Goal: Task Accomplishment & Management: Use online tool/utility

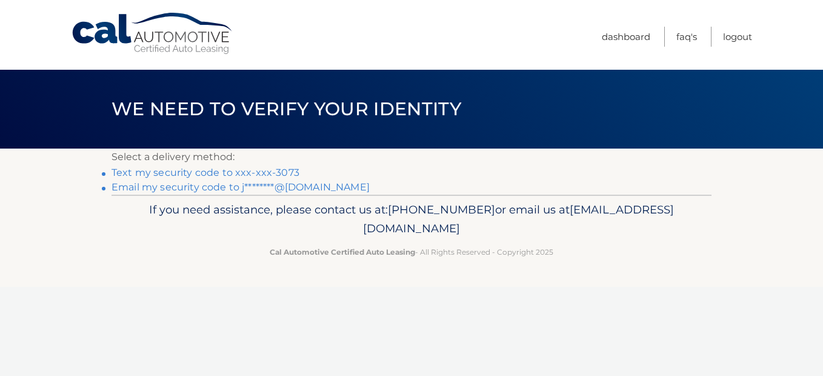
click at [224, 172] on link "Text my security code to xxx-xxx-3073" at bounding box center [206, 173] width 188 height 12
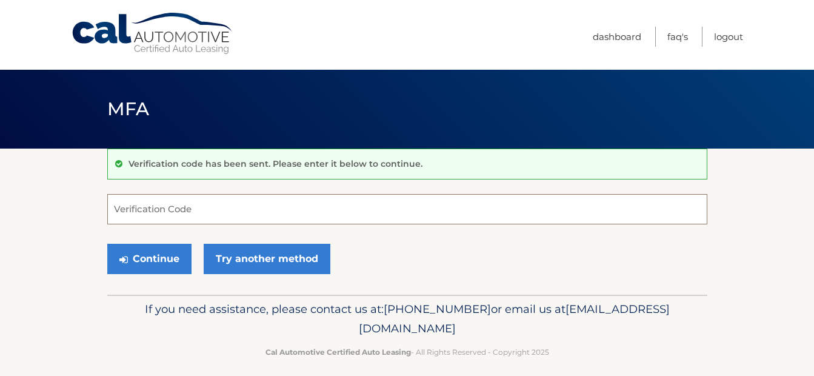
click at [207, 206] on input "Verification Code" at bounding box center [407, 209] width 600 height 30
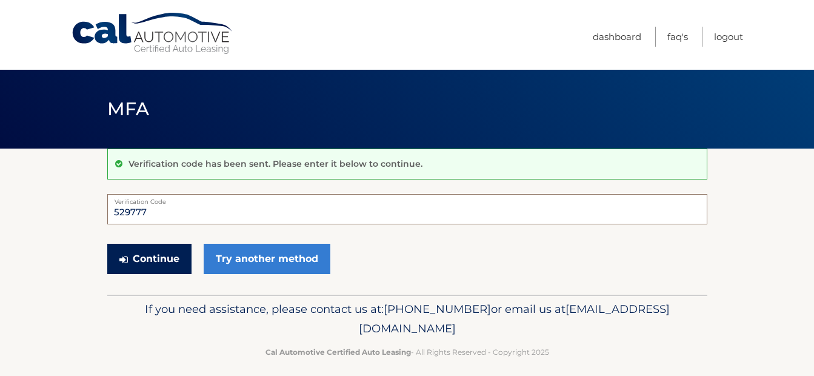
type input "529777"
click at [150, 265] on button "Continue" at bounding box center [149, 259] width 84 height 30
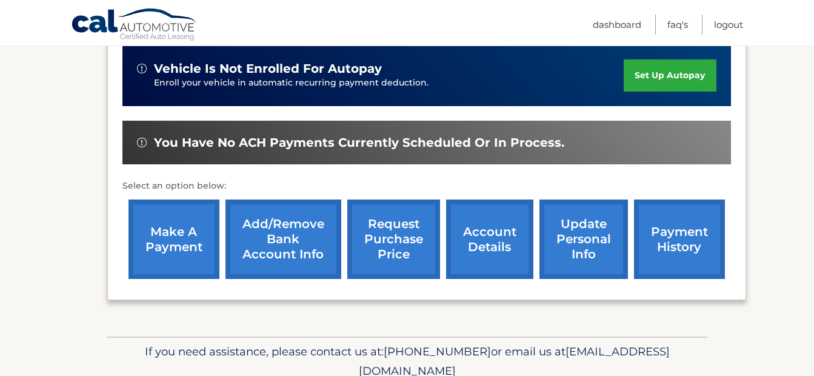
scroll to position [331, 0]
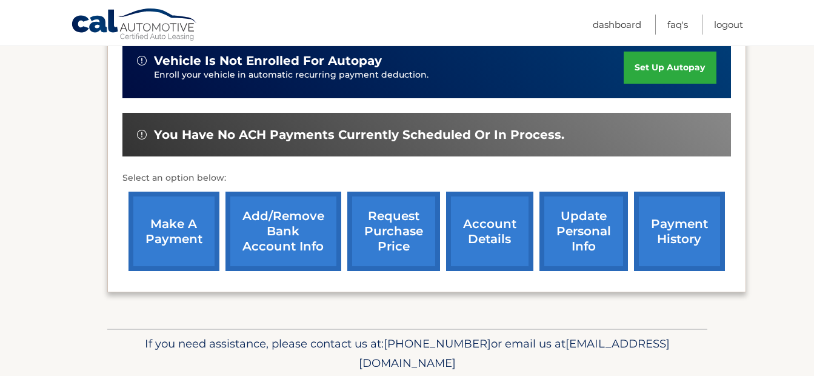
click at [169, 219] on link "make a payment" at bounding box center [173, 231] width 91 height 79
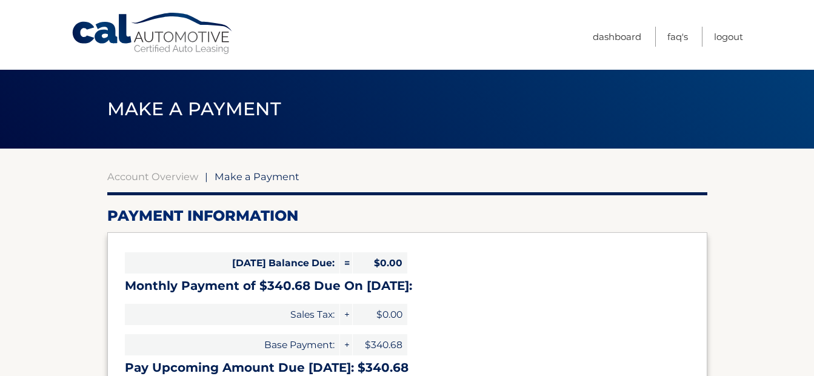
select select "ZTg3ZjcyZGMtZmRlMC00YjA1LThmOTItZGMwN2Y4MDFkYmZh"
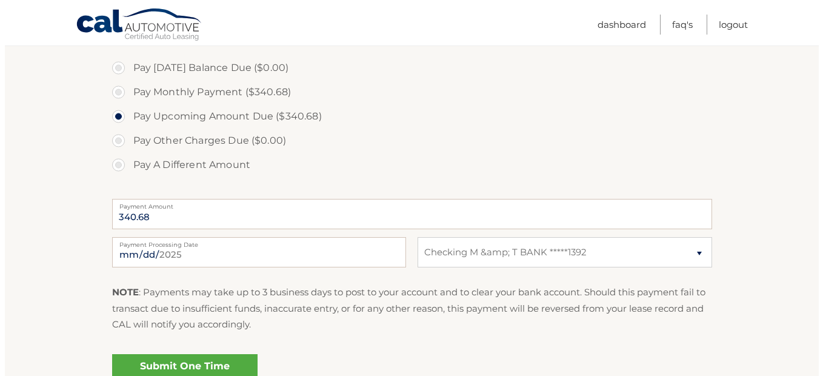
scroll to position [412, 0]
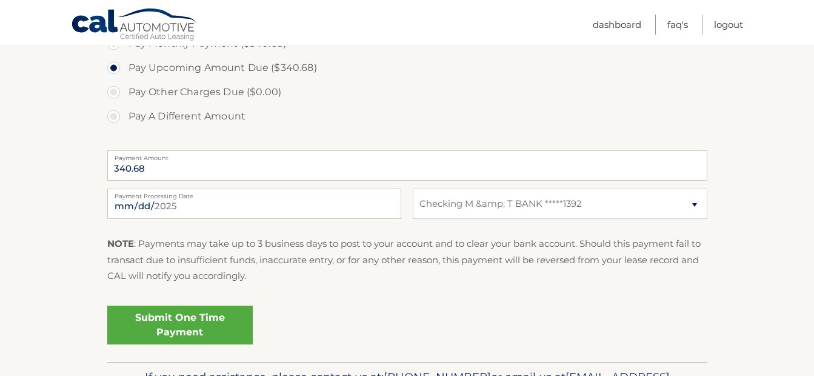
click at [158, 321] on link "Submit One Time Payment" at bounding box center [179, 324] width 145 height 39
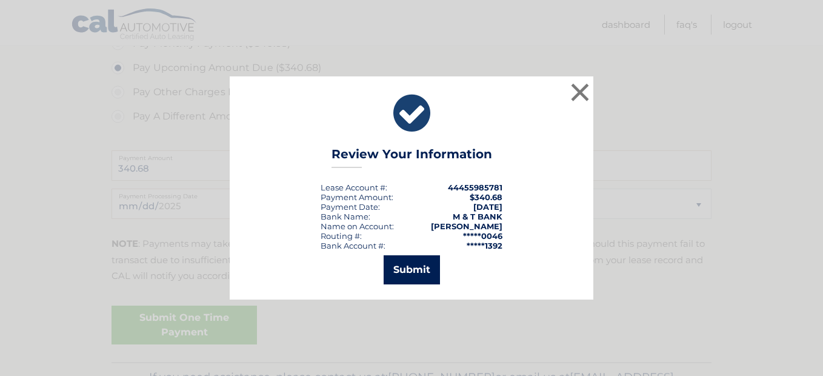
click at [413, 270] on button "Submit" at bounding box center [412, 269] width 56 height 29
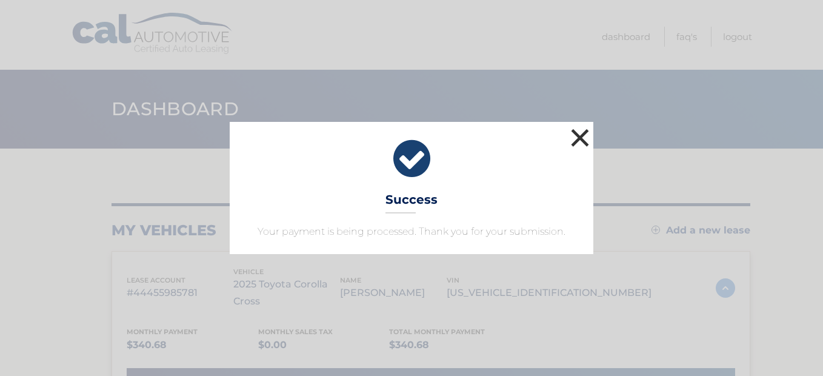
click at [576, 136] on button "×" at bounding box center [580, 137] width 24 height 24
